Goal: Entertainment & Leisure: Consume media (video, audio)

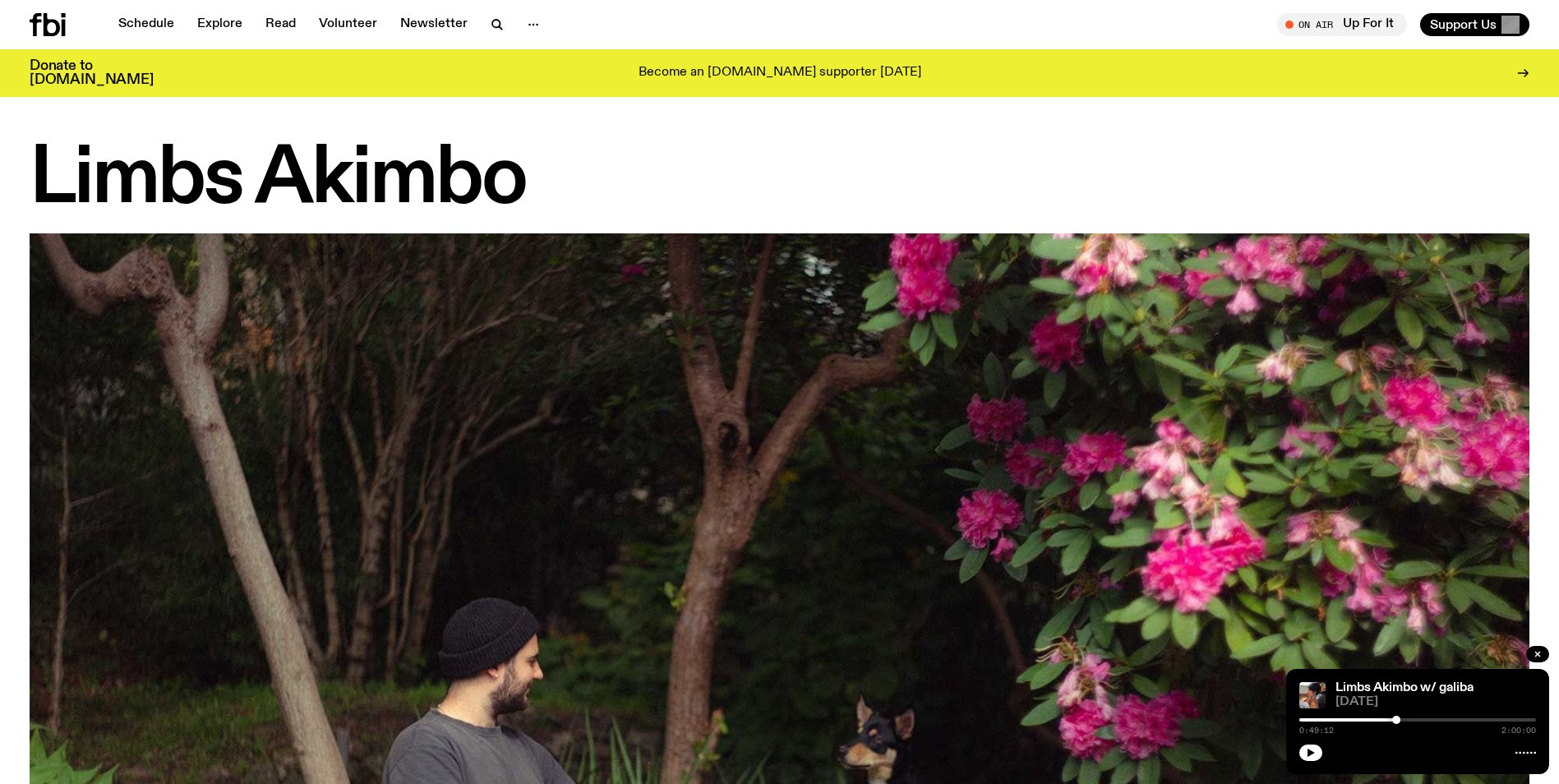
scroll to position [1549, 0]
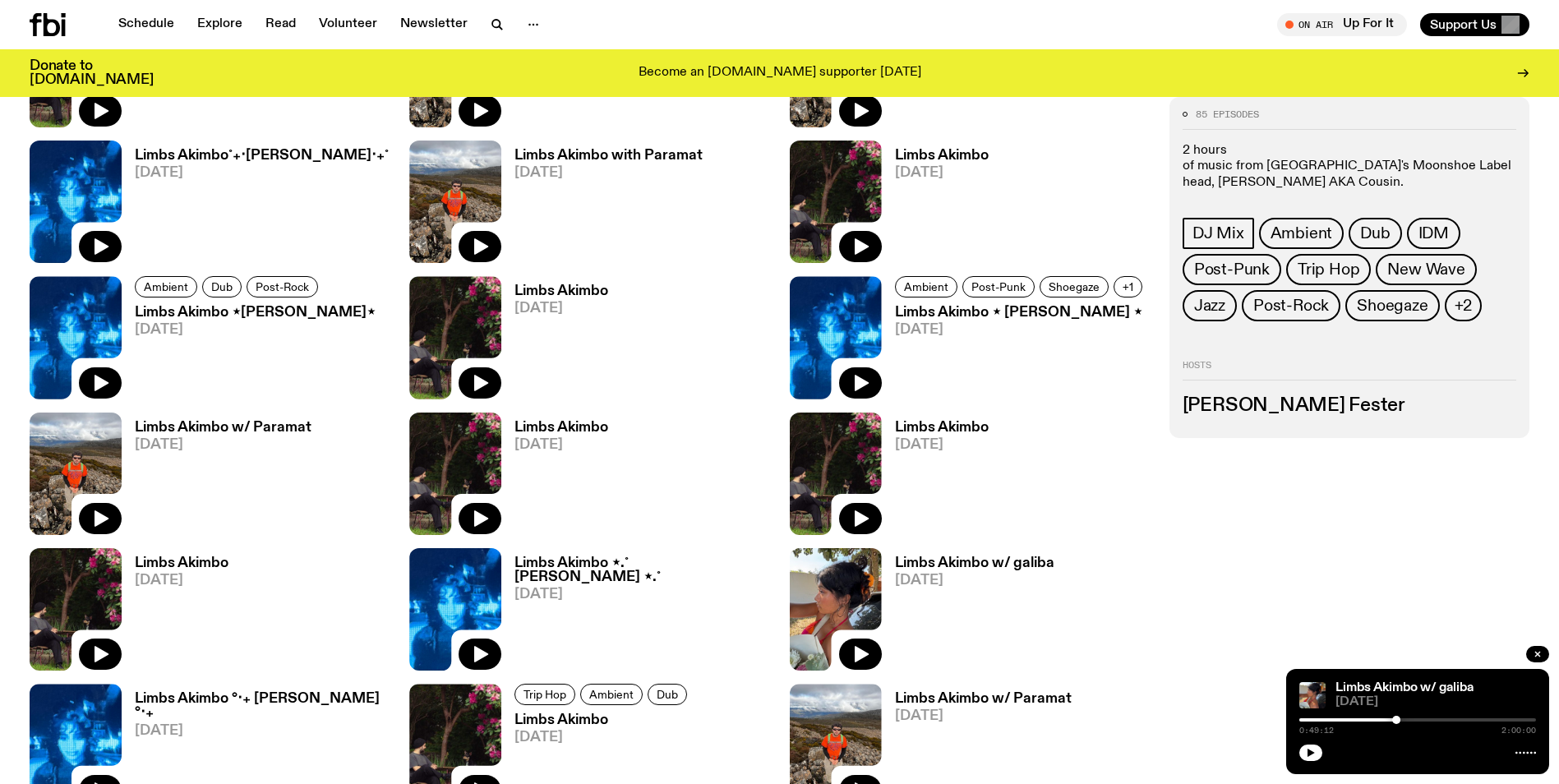
click at [1313, 752] on icon "button" at bounding box center [1311, 753] width 8 height 9
click at [1401, 690] on link "Limbs Akimbo w/ galiba" at bounding box center [1405, 687] width 138 height 13
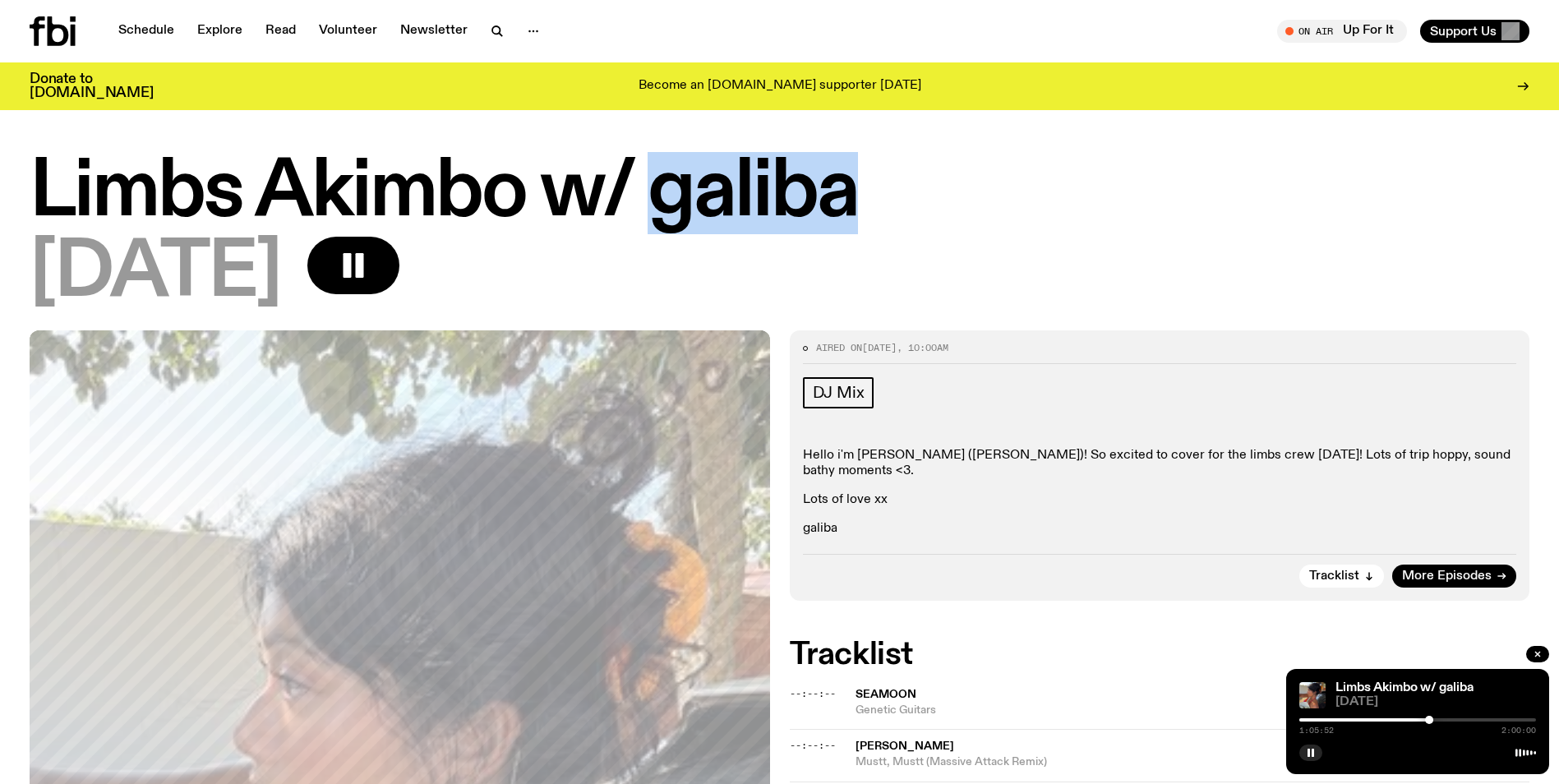
drag, startPoint x: 650, startPoint y: 191, endPoint x: 843, endPoint y: 197, distance: 193.1
click at [843, 197] on h1 "Limbs Akimbo w/ galiba" at bounding box center [779, 193] width 1500 height 74
drag, startPoint x: 843, startPoint y: 197, endPoint x: 833, endPoint y: 198, distance: 10.0
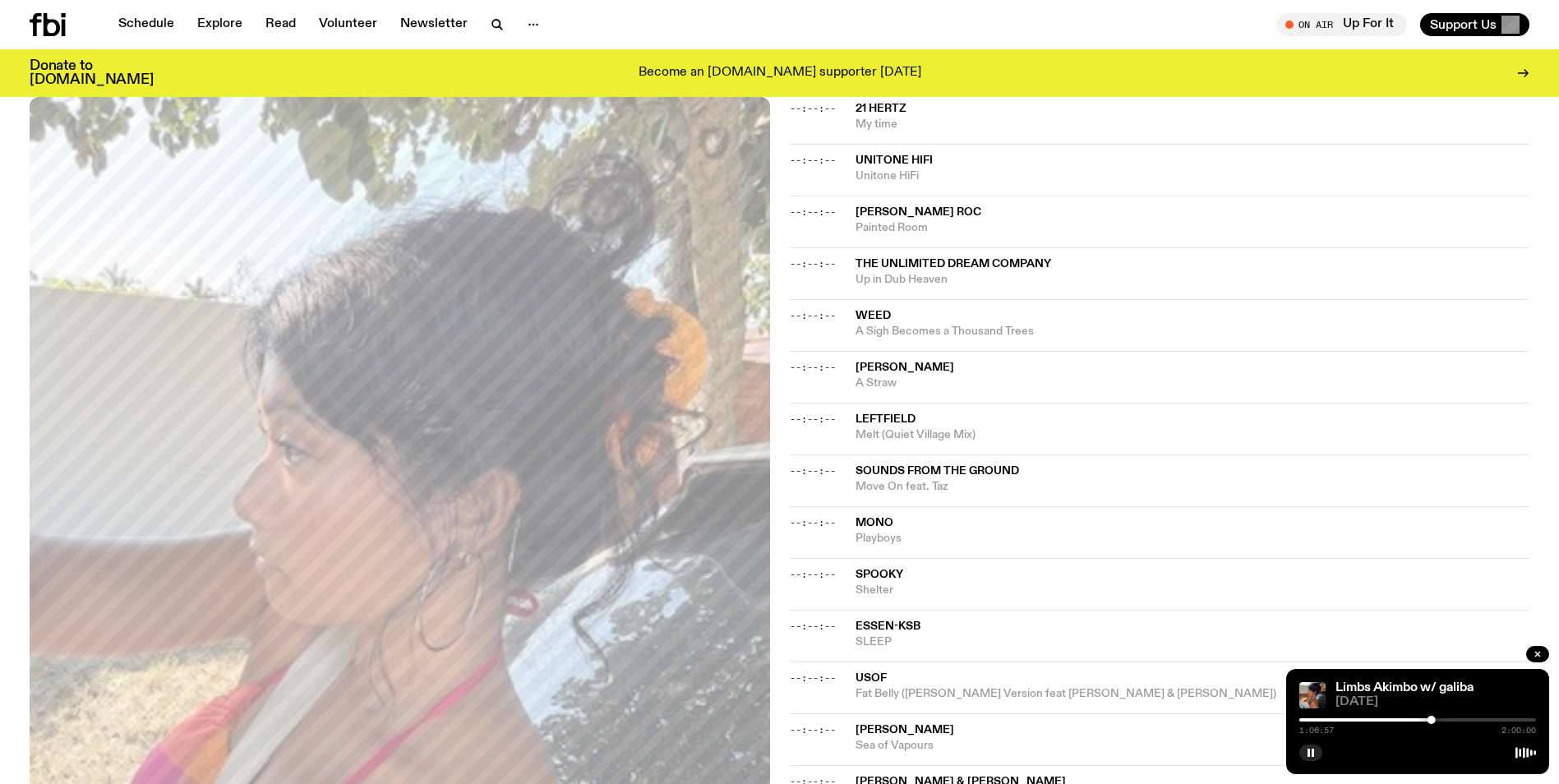
scroll to position [398, 0]
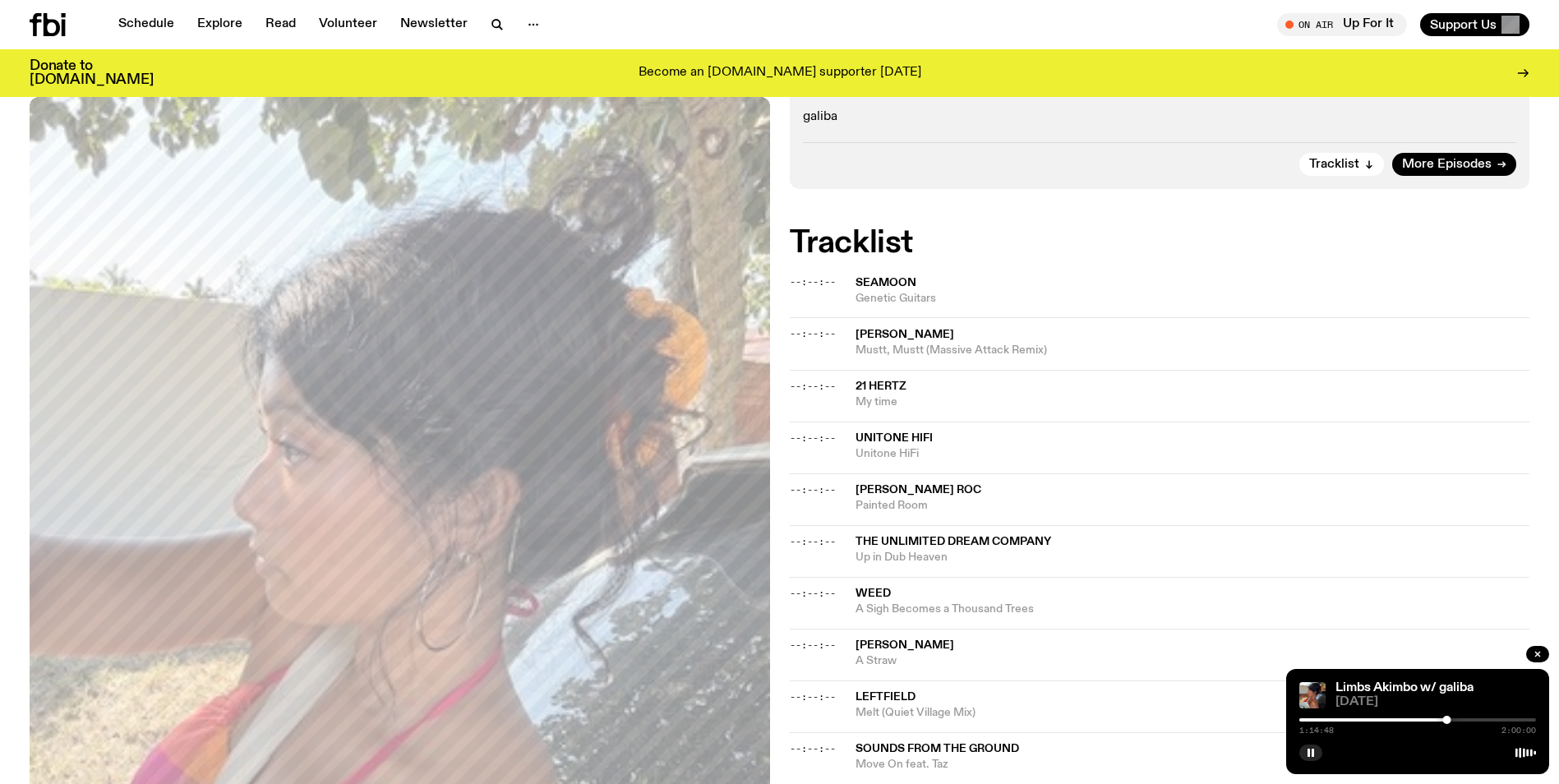
click at [1317, 754] on button "button" at bounding box center [1311, 752] width 23 height 16
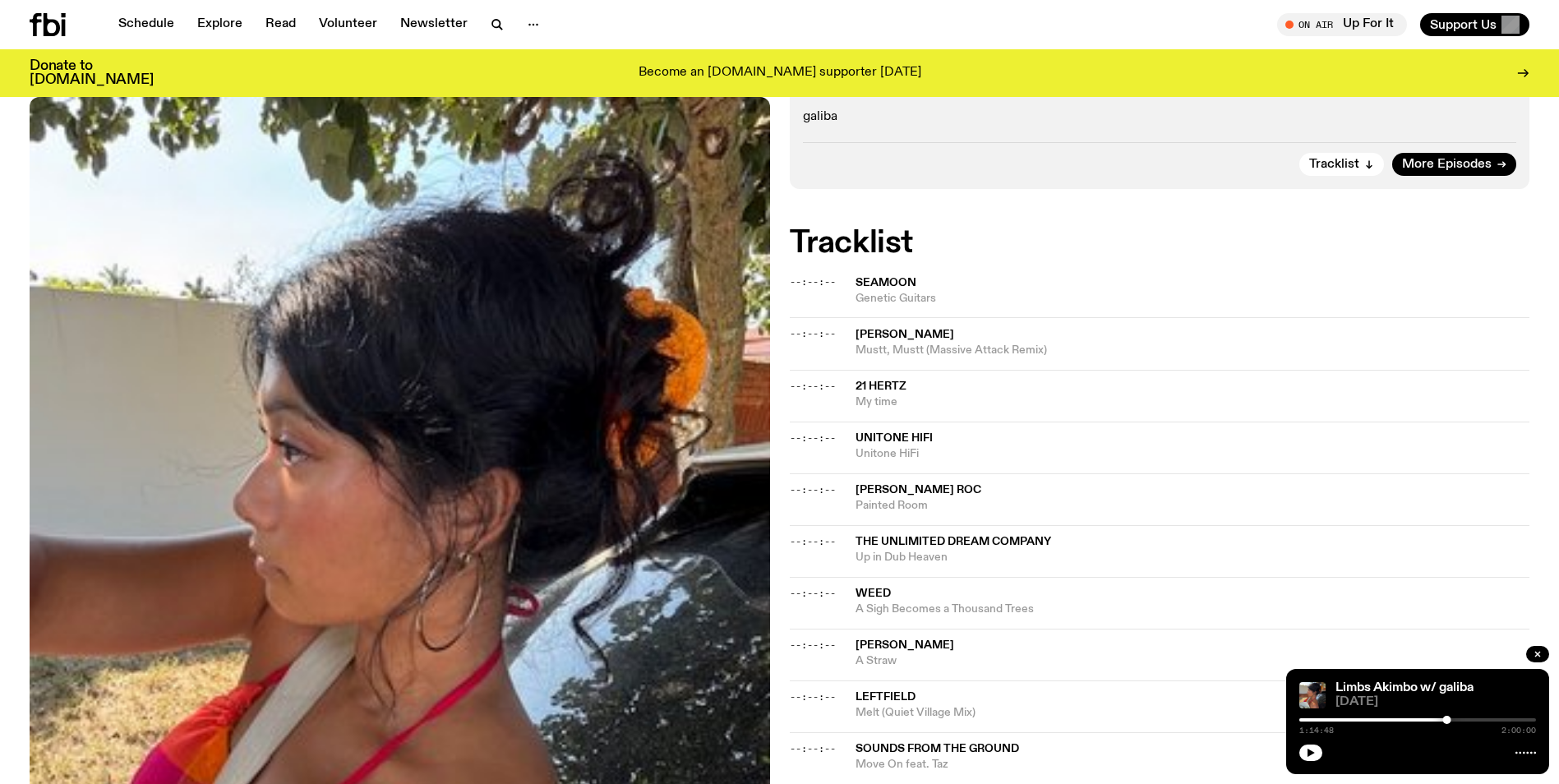
click at [1300, 760] on div at bounding box center [1418, 750] width 236 height 20
click at [1304, 756] on button "button" at bounding box center [1311, 752] width 23 height 16
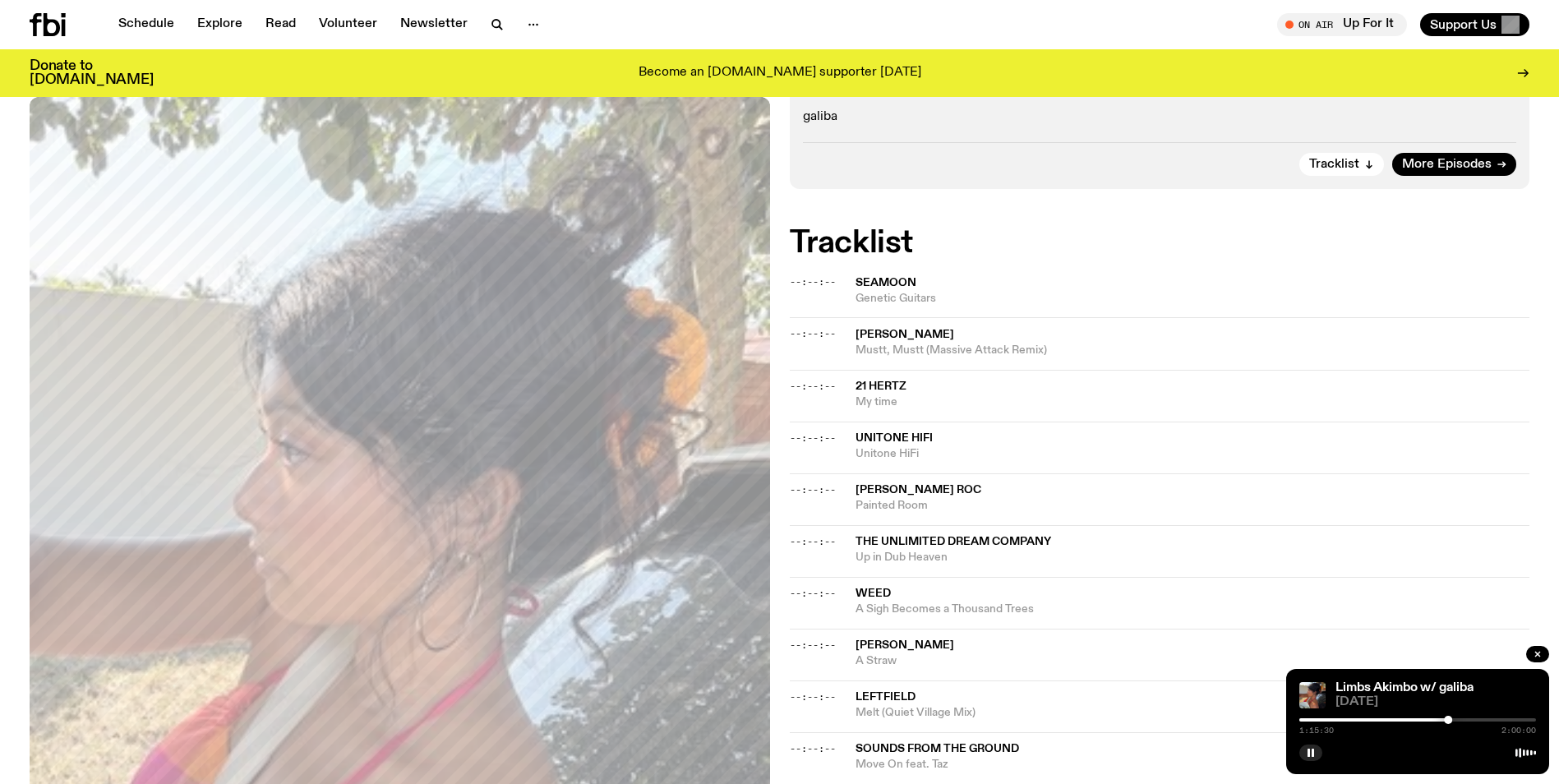
click at [1454, 722] on div "1:15:30 2:00:00" at bounding box center [1418, 724] width 236 height 20
click at [1452, 718] on div at bounding box center [1452, 720] width 9 height 9
click at [1455, 721] on div at bounding box center [1452, 720] width 9 height 9
click at [1314, 755] on rect "button" at bounding box center [1313, 753] width 3 height 9
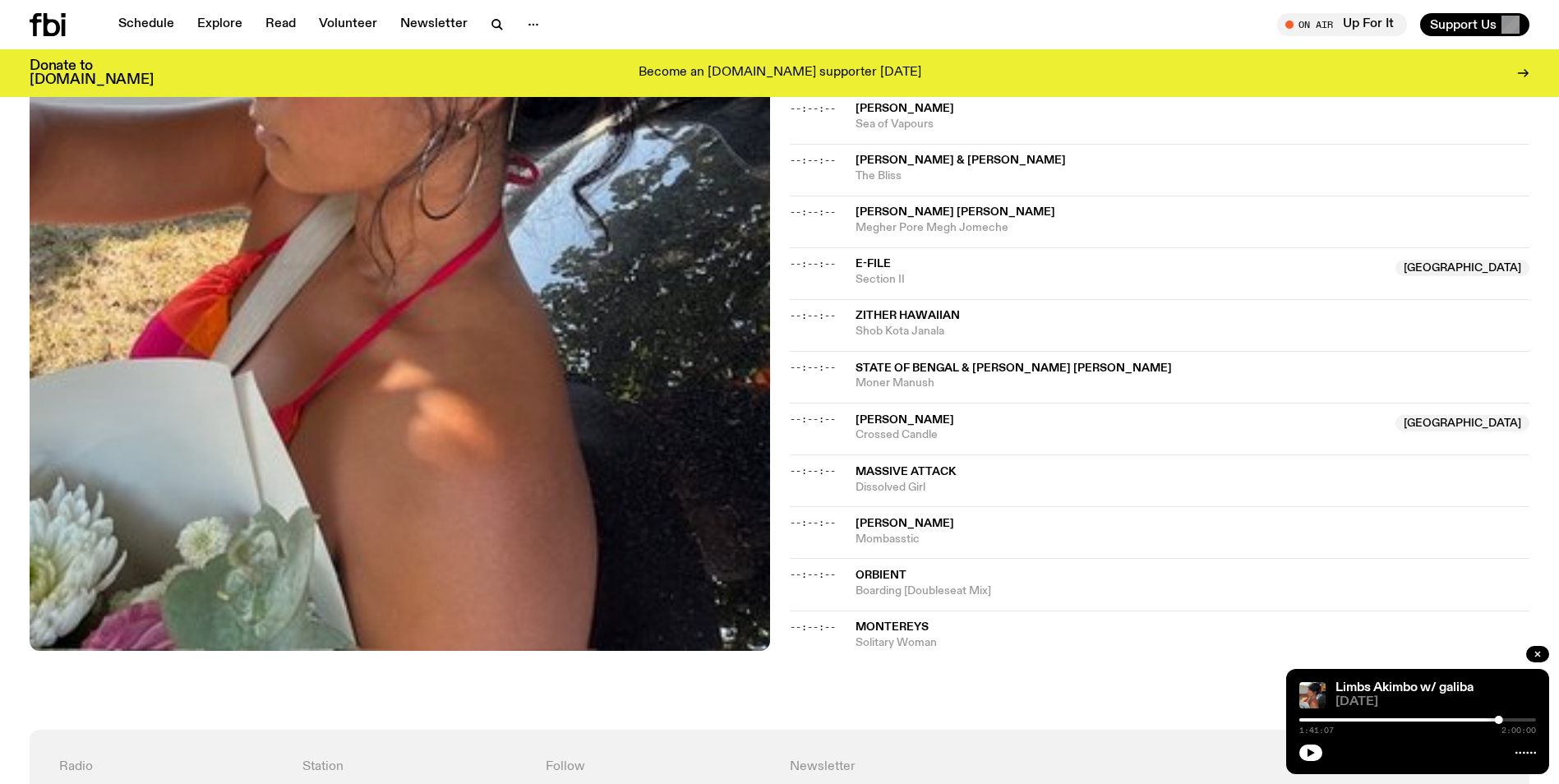
scroll to position [1302, 0]
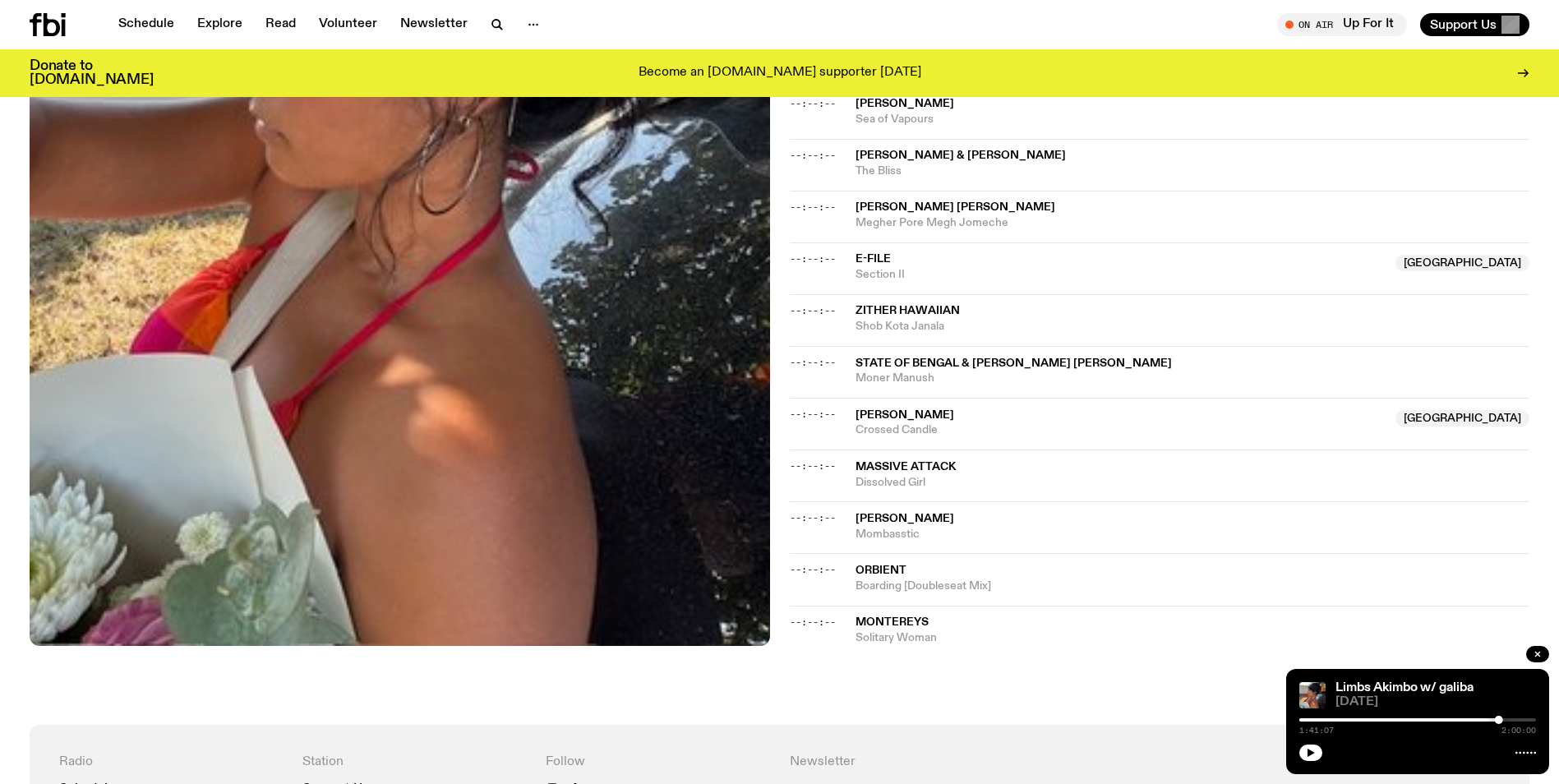
click at [1306, 751] on icon "button" at bounding box center [1311, 752] width 9 height 9
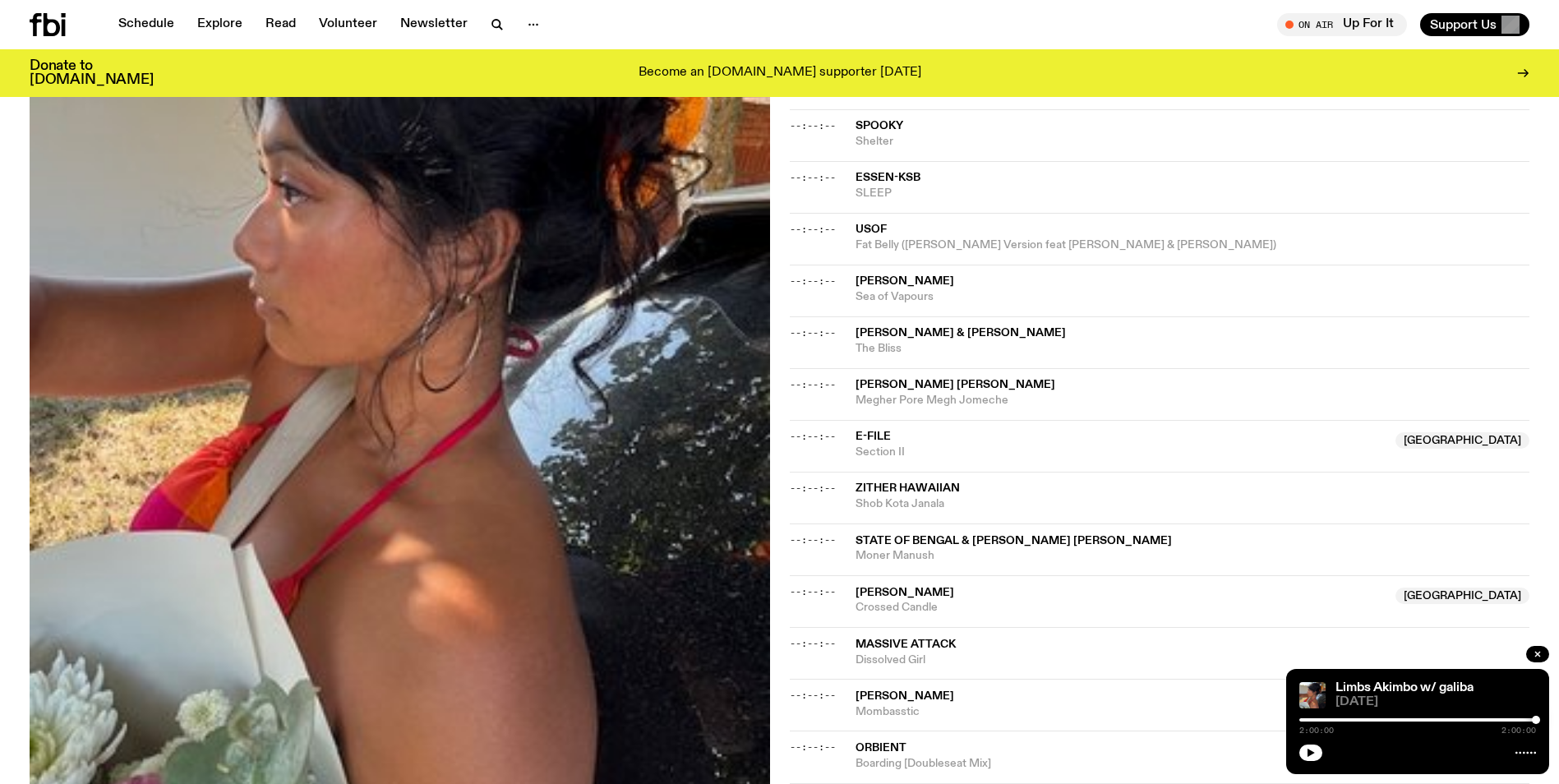
scroll to position [1056, 0]
